Goal: Information Seeking & Learning: Learn about a topic

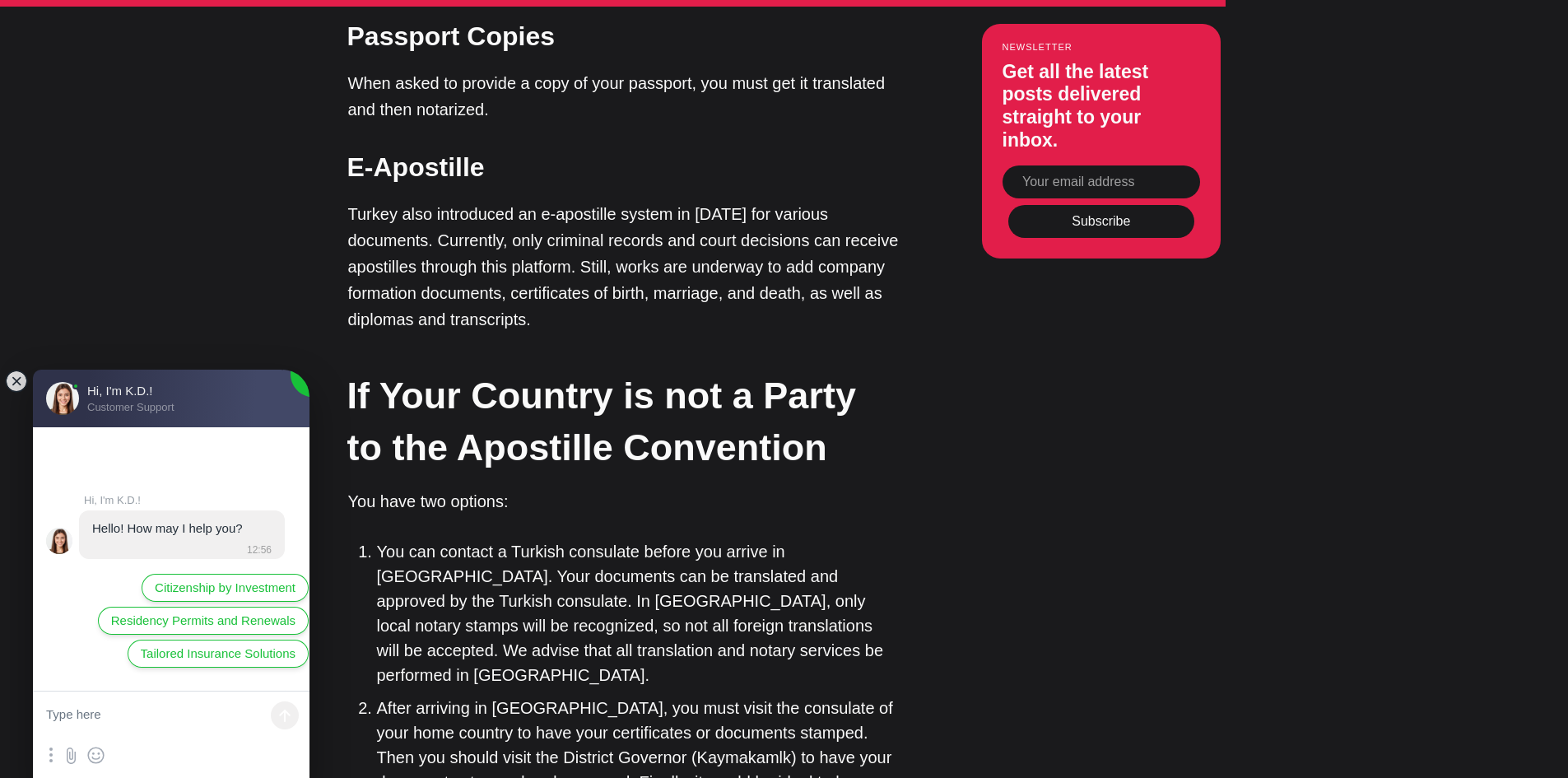
scroll to position [5598, 0]
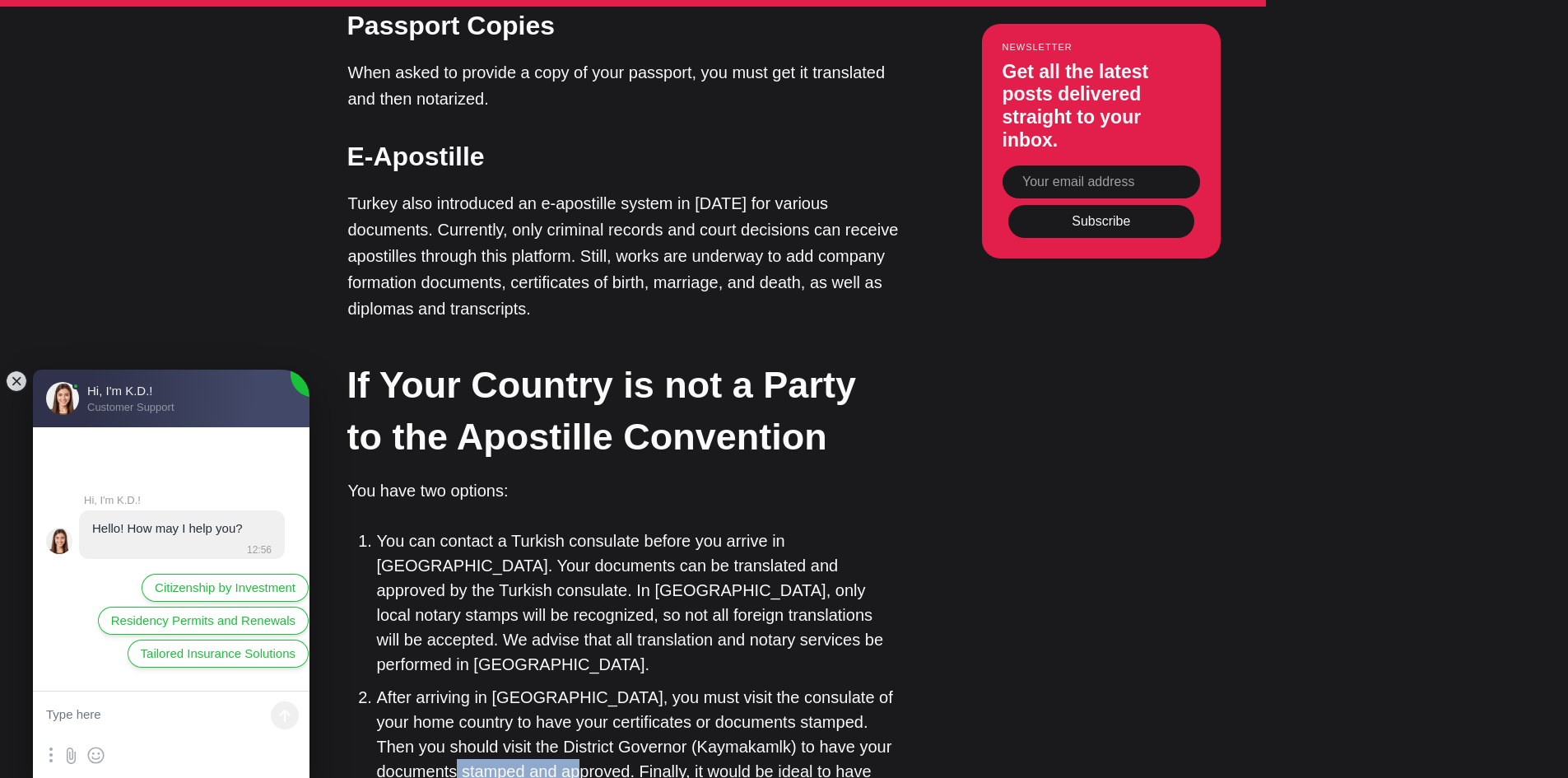
drag, startPoint x: 551, startPoint y: 569, endPoint x: 657, endPoint y: 569, distance: 106.0
click at [657, 685] on li "After arriving in [GEOGRAPHIC_DATA], you must visit the consulate of your home …" at bounding box center [638, 746] width 523 height 123
click at [691, 529] on li "You can contact a Turkish consulate before you arrive in [GEOGRAPHIC_DATA]. You…" at bounding box center [638, 602] width 523 height 149
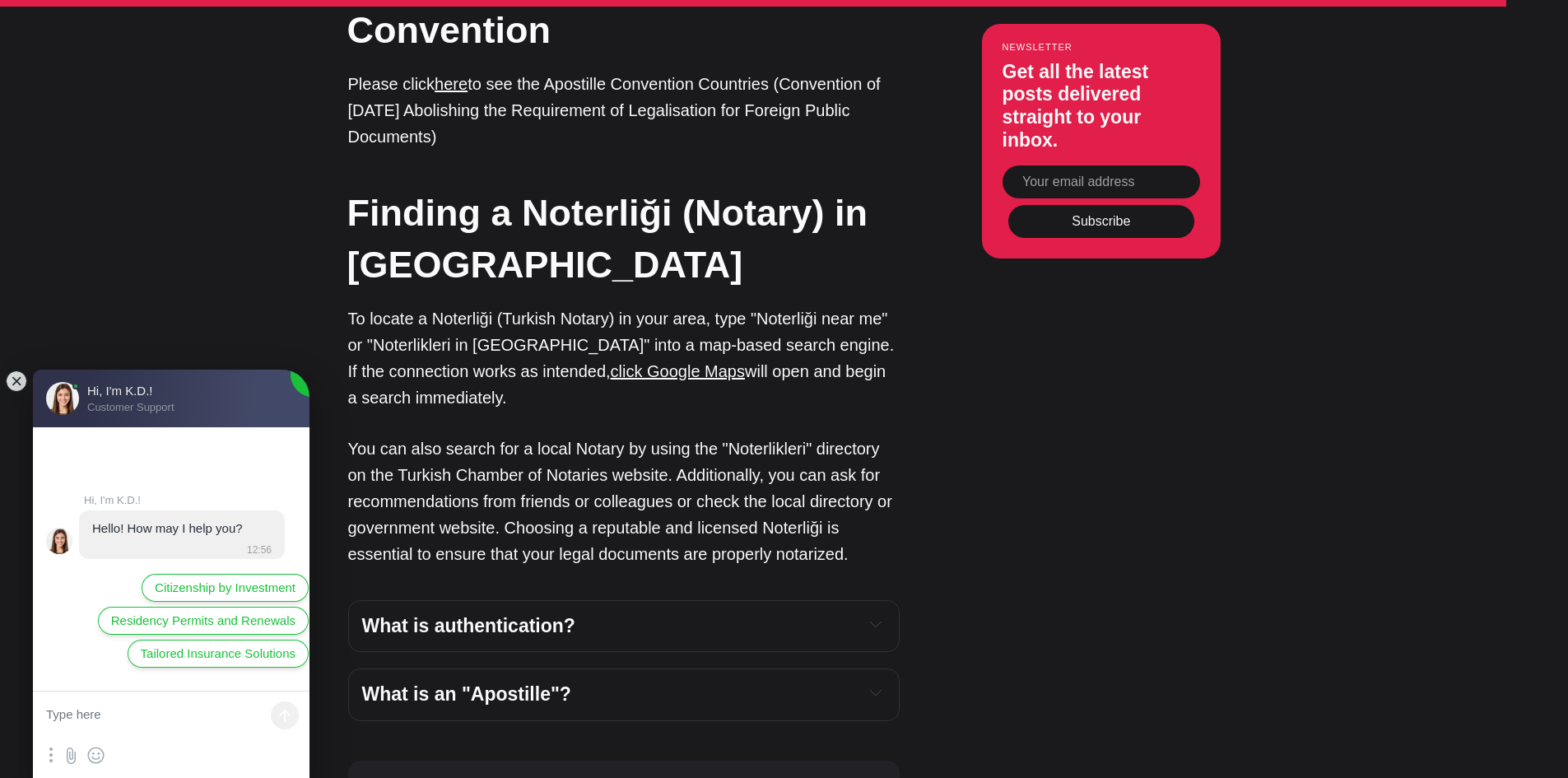
scroll to position [6503, 0]
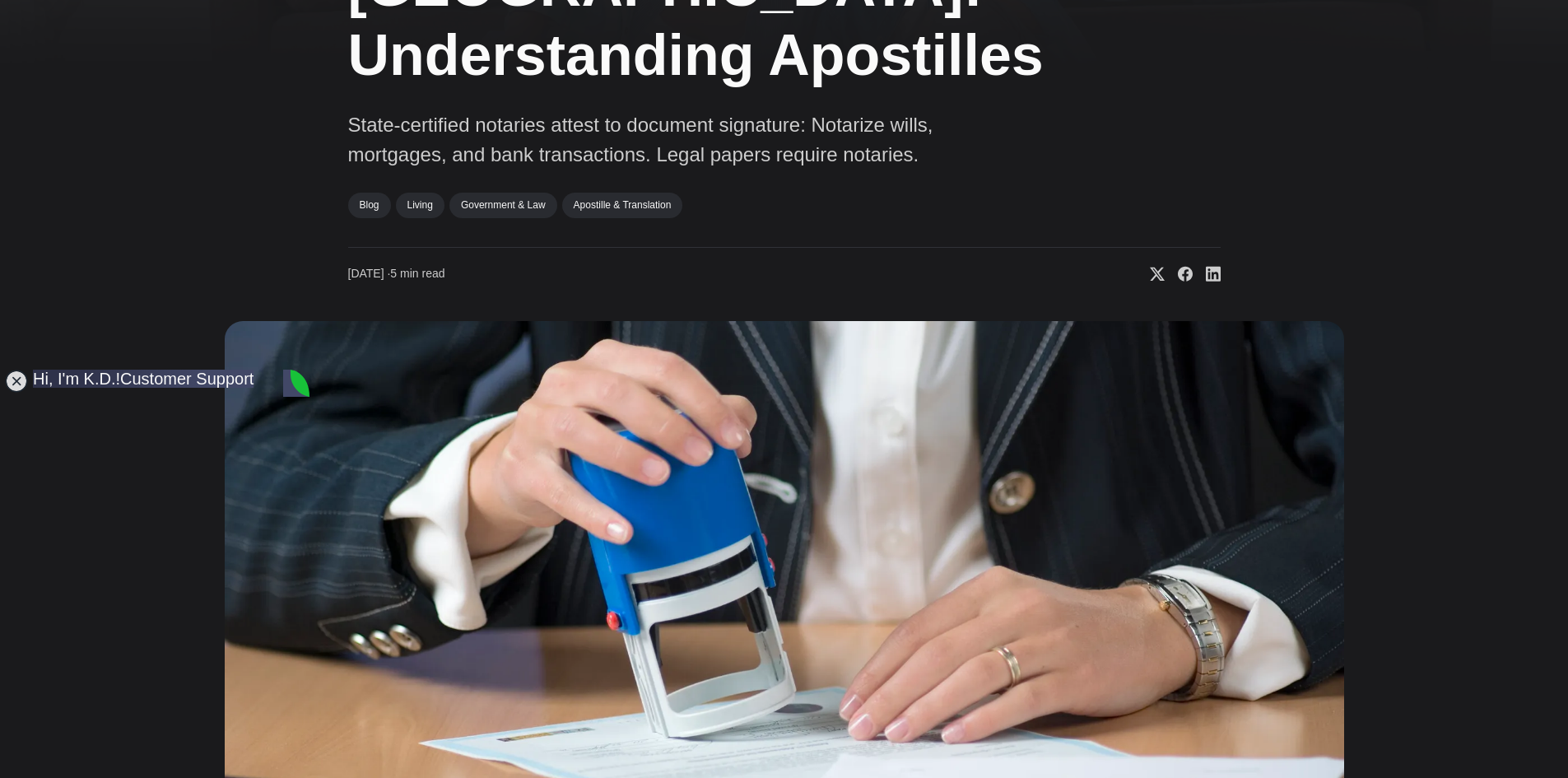
scroll to position [247, 0]
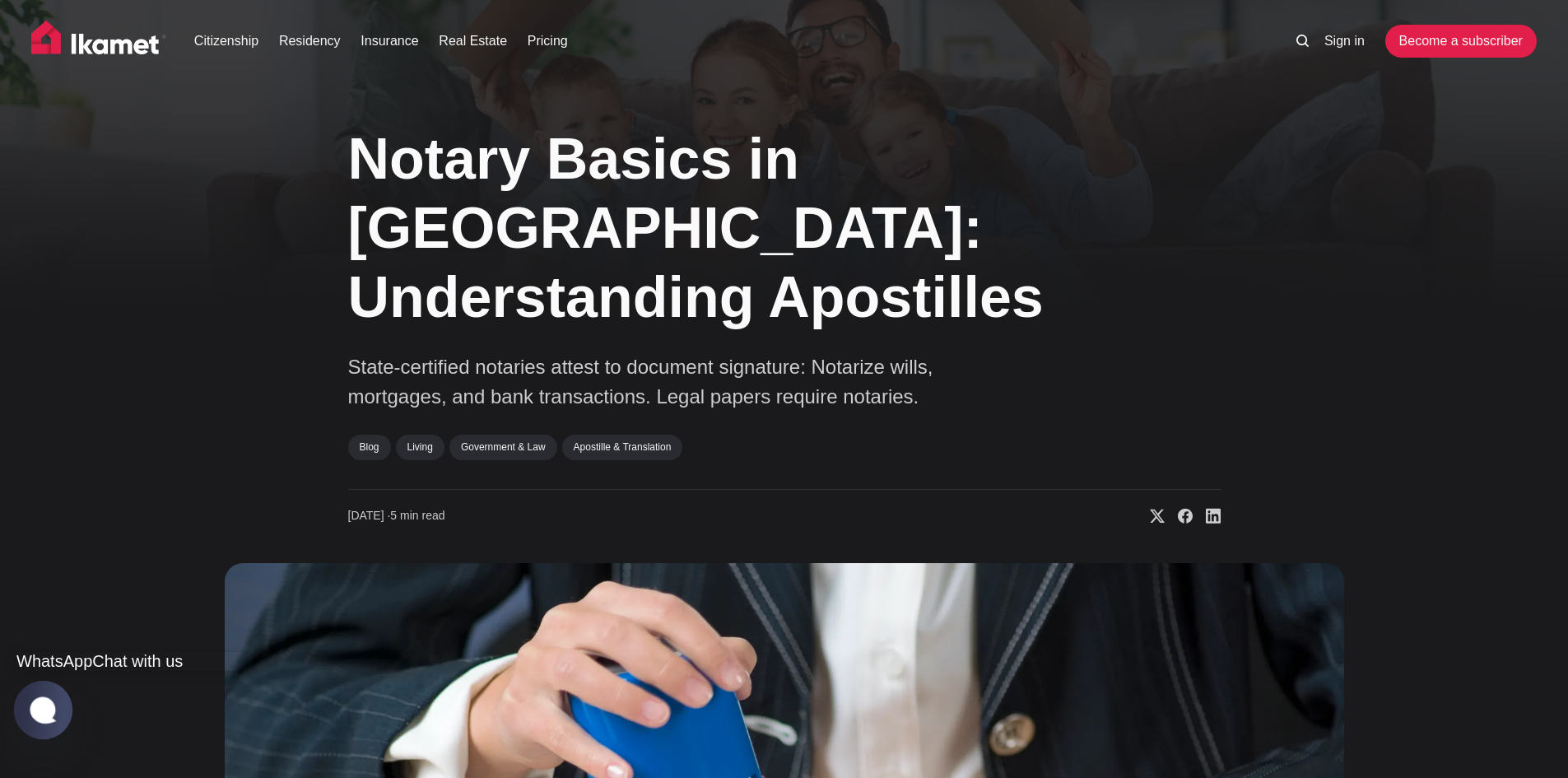
click at [36, 696] on jdiv at bounding box center [44, 710] width 59 height 59
